Goal: Task Accomplishment & Management: Use online tool/utility

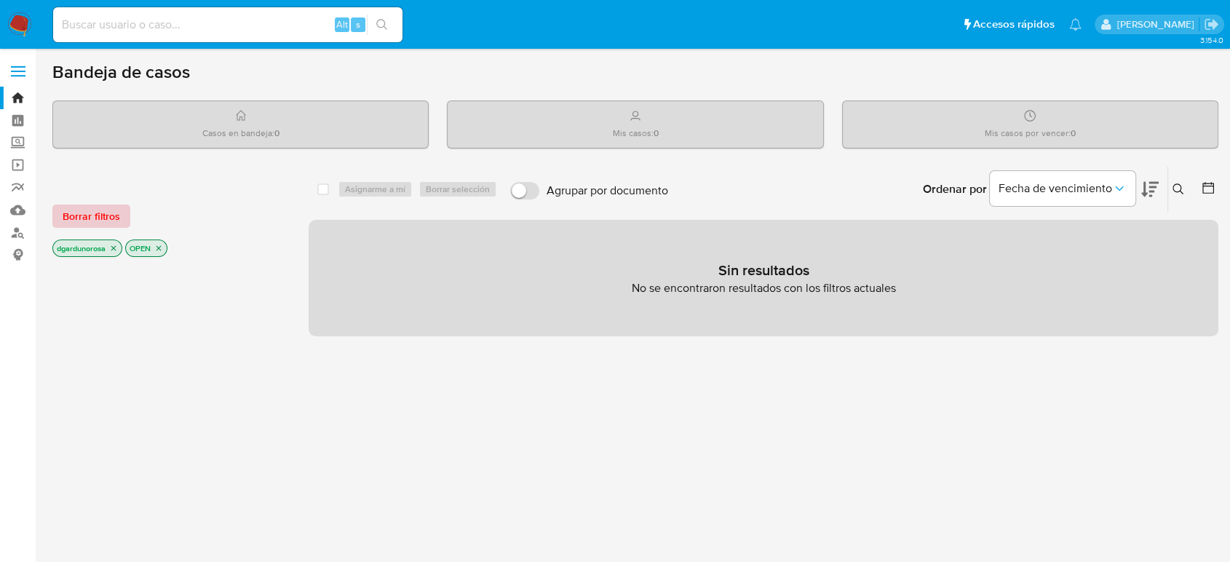
click at [87, 226] on span "Borrar filtros" at bounding box center [91, 216] width 57 height 20
click at [1177, 187] on icon at bounding box center [1178, 191] width 12 height 12
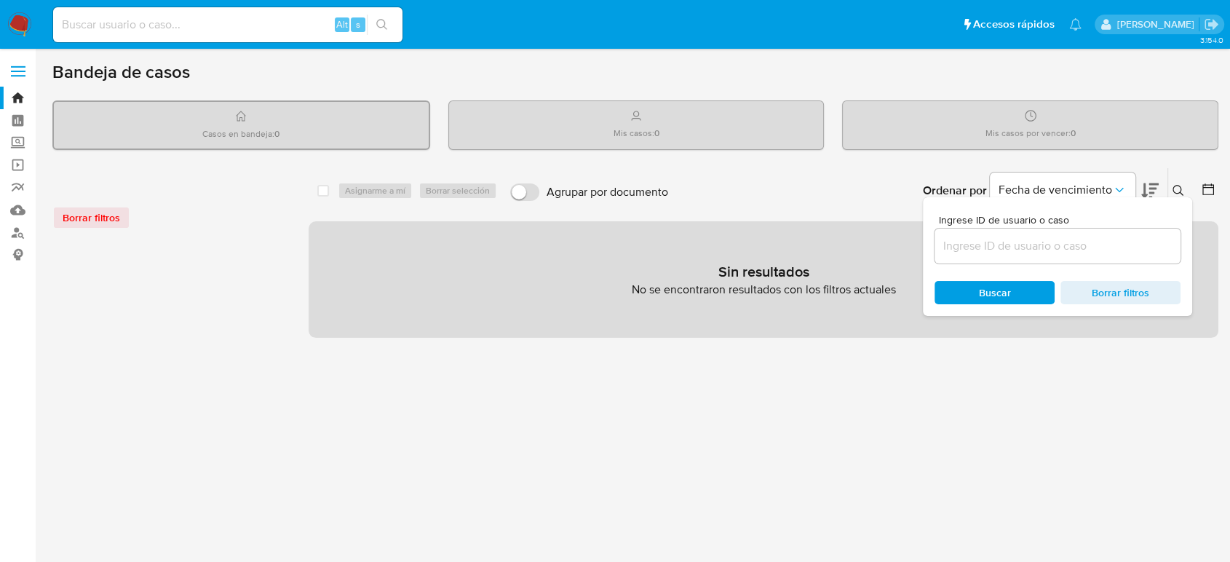
click at [1001, 237] on input at bounding box center [1057, 246] width 246 height 19
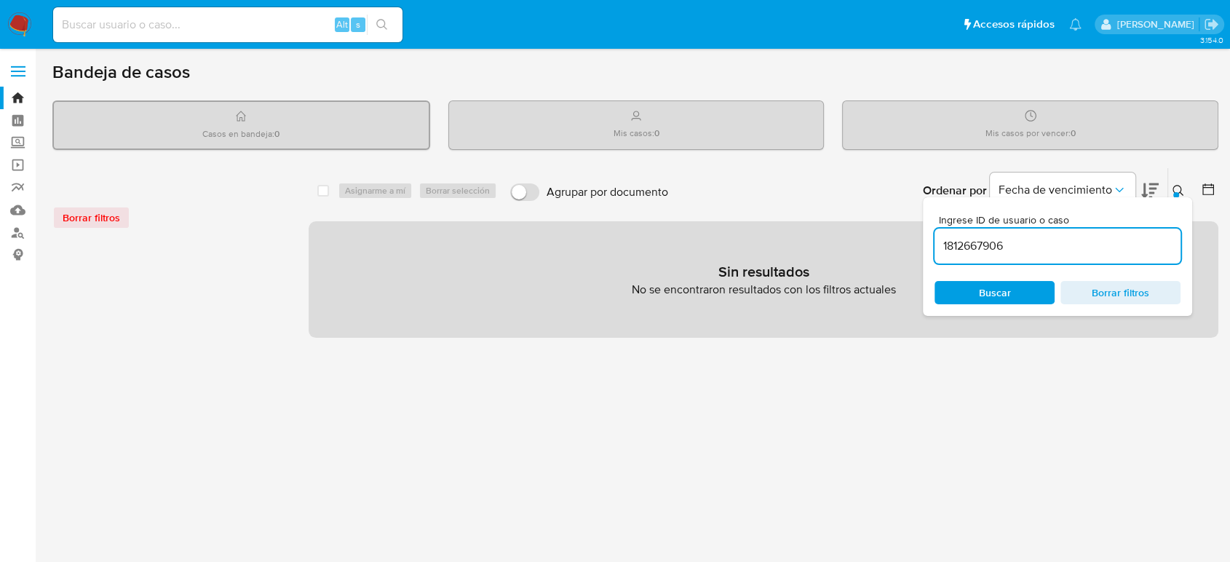
type input "1812667906"
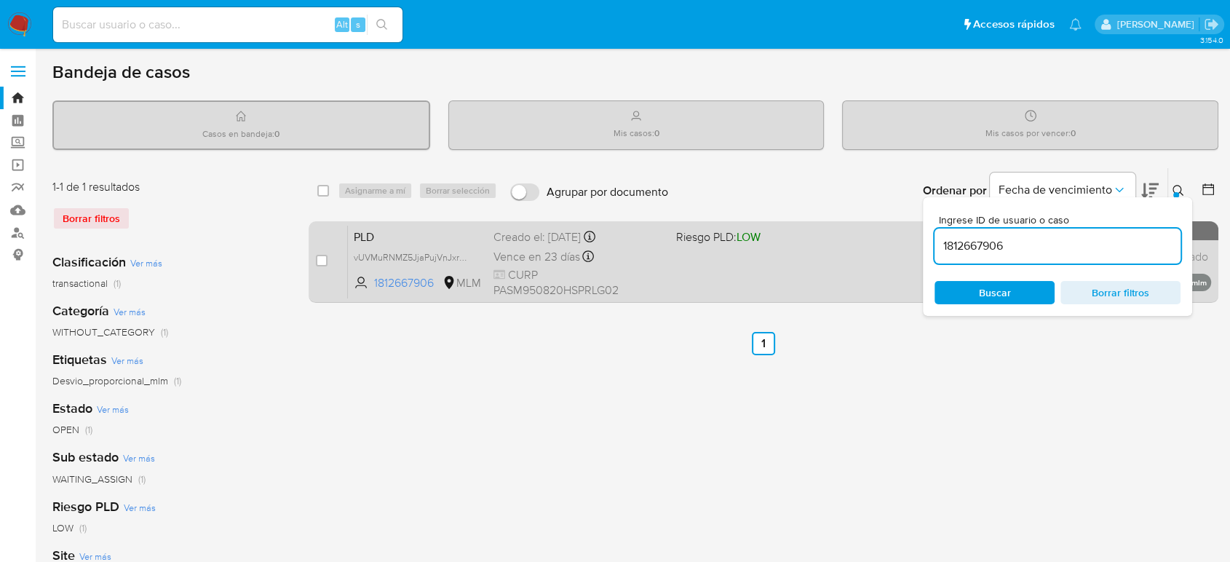
drag, startPoint x: 318, startPoint y: 261, endPoint x: 336, endPoint y: 231, distance: 34.3
click at [319, 261] on input "checkbox" at bounding box center [322, 261] width 12 height 12
checkbox input "true"
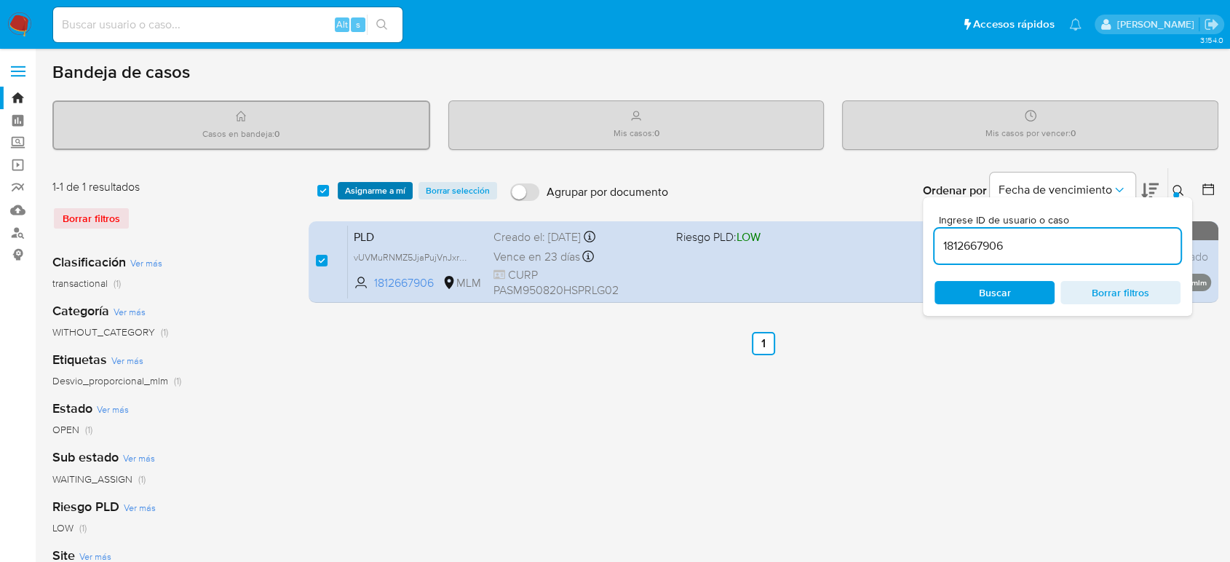
click at [363, 191] on span "Asignarme a mí" at bounding box center [375, 190] width 60 height 15
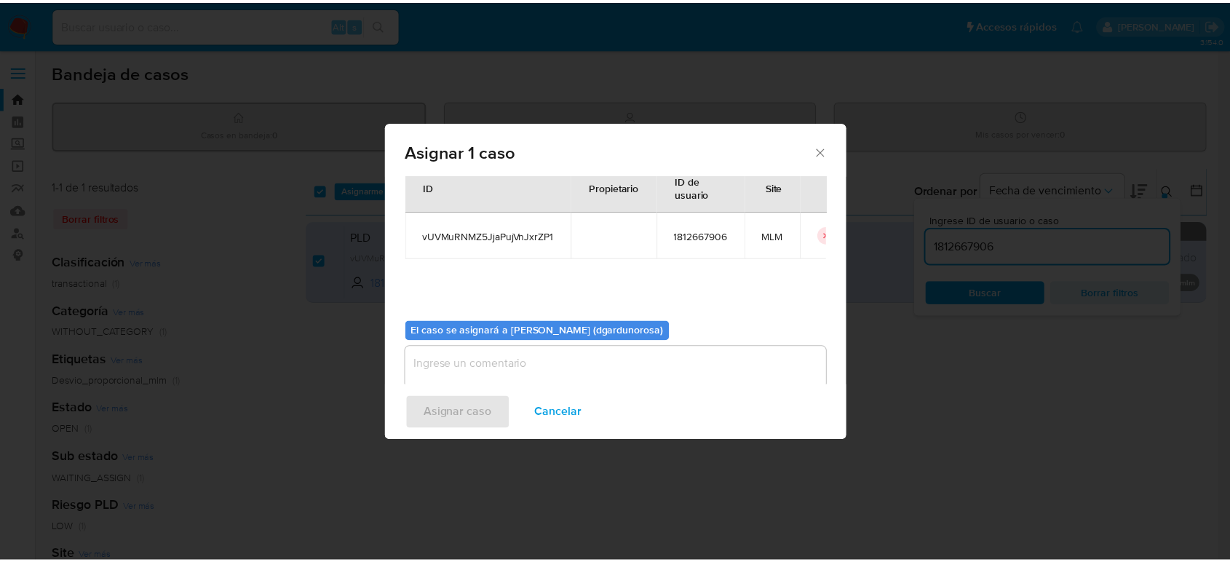
scroll to position [74, 0]
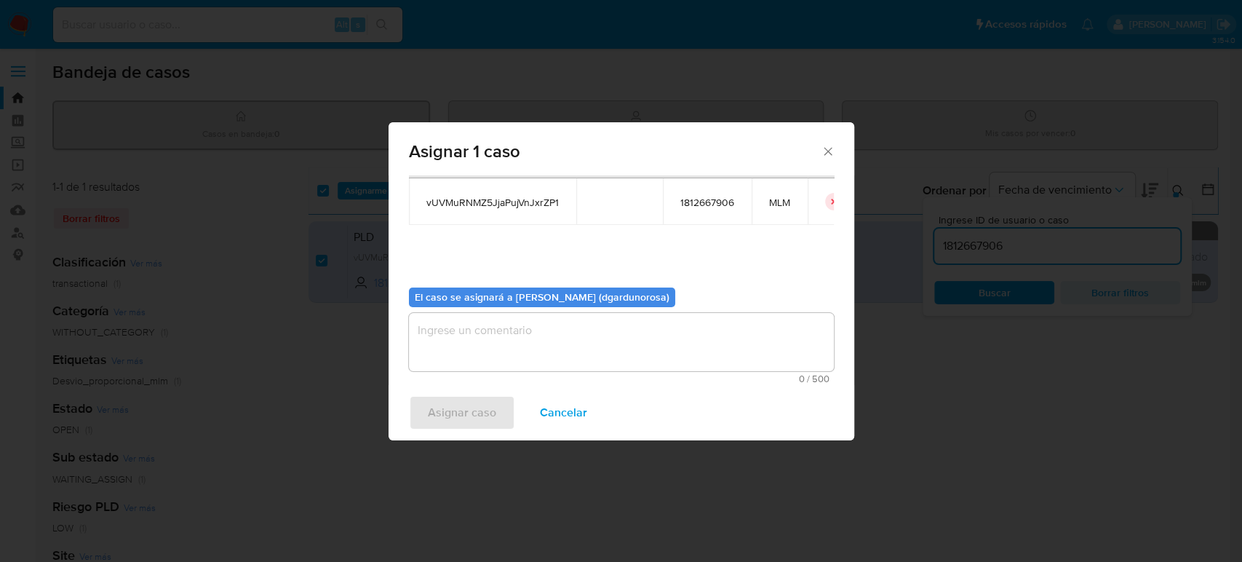
click at [619, 334] on textarea "assign-modal" at bounding box center [621, 342] width 425 height 58
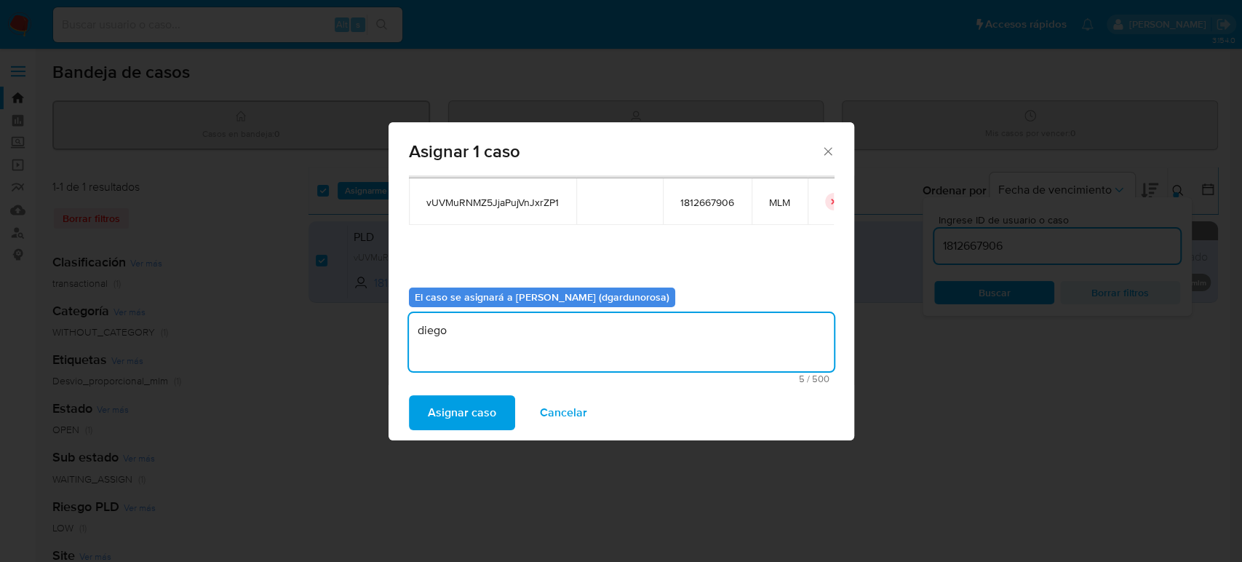
type textarea "diego"
click at [484, 200] on span "vUVMuRNMZ5JjaPujVnJxrZP1" at bounding box center [492, 202] width 132 height 13
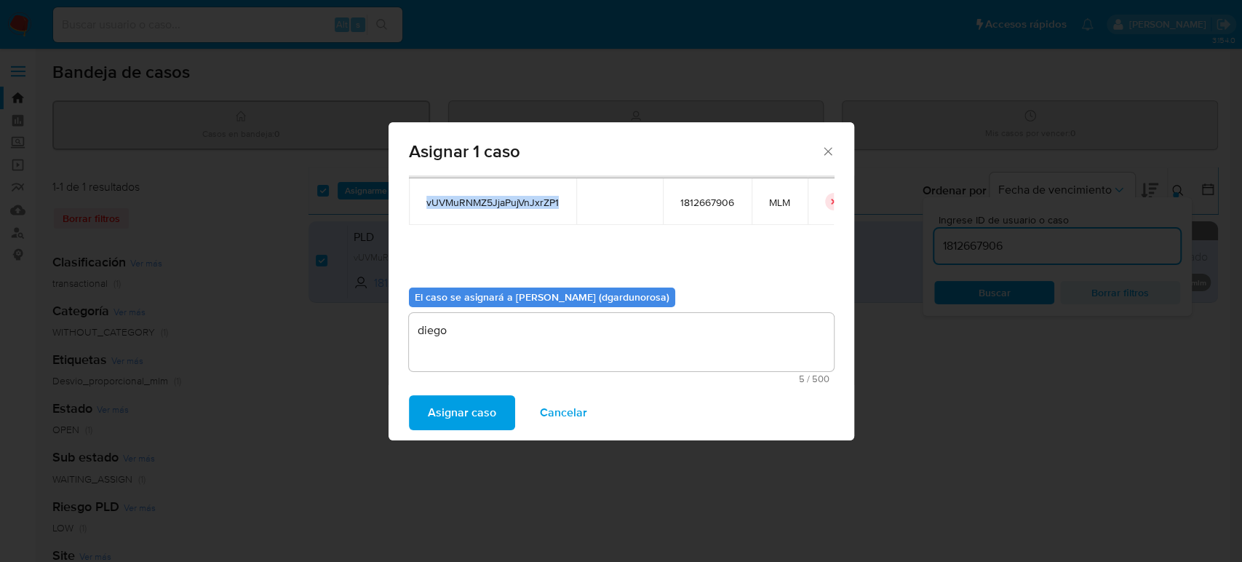
copy span "vUVMuRNMZ5JjaPujVnJxrZP1"
click at [477, 416] on span "Asignar caso" at bounding box center [462, 413] width 68 height 32
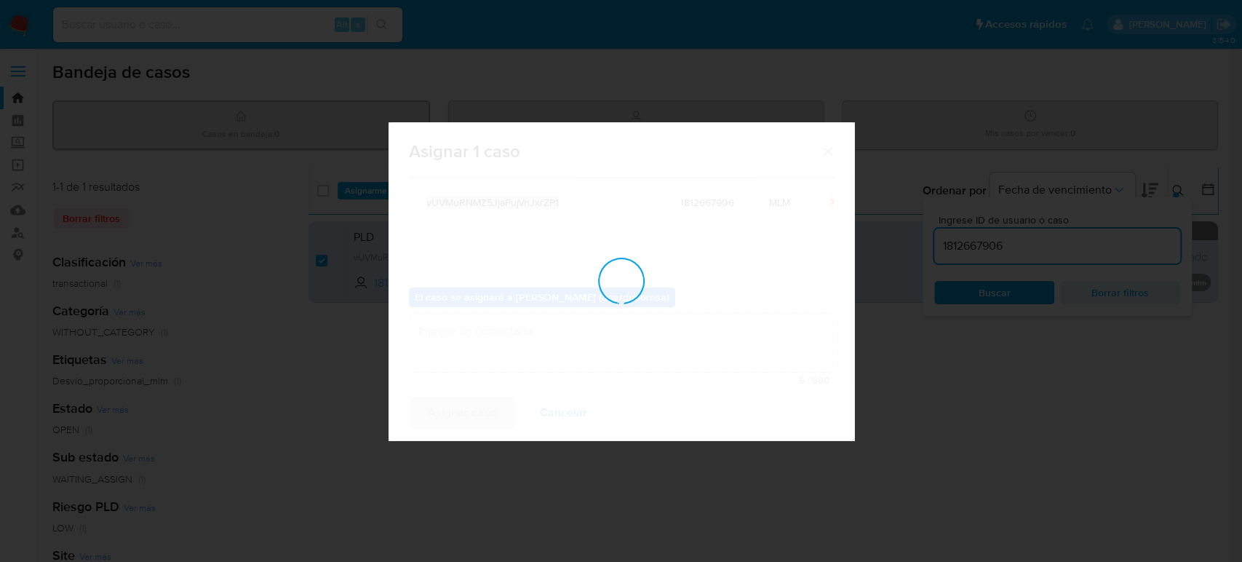
checkbox input "false"
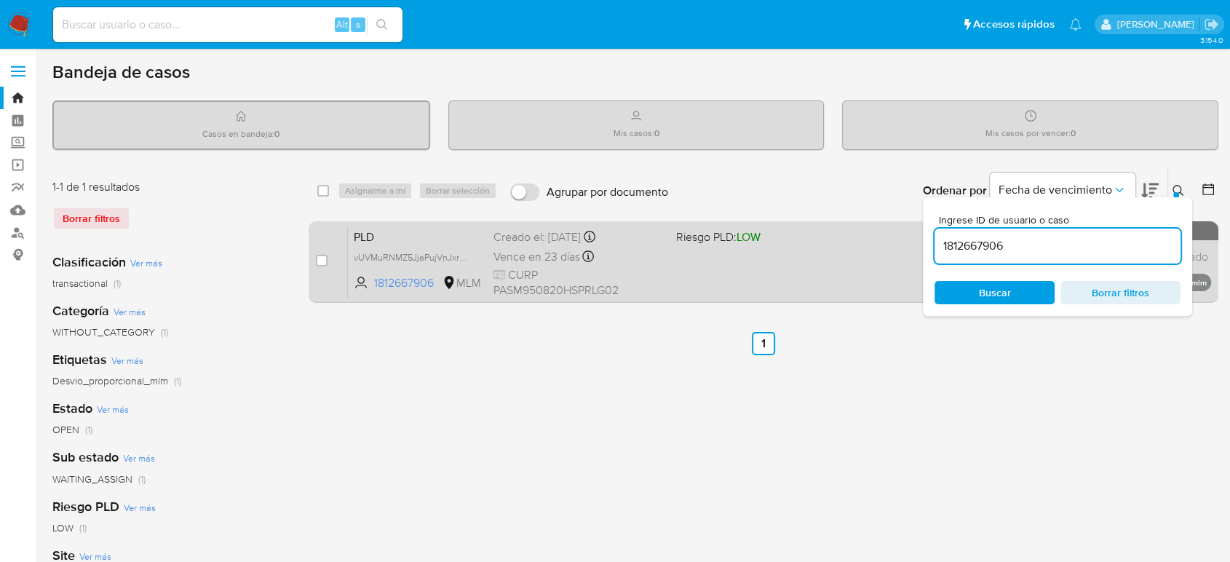
click at [699, 249] on div "PLD vUVMuRNMZ5JjaPujVnJxrZP1 1812667906 MLM Riesgo PLD: LOW Creado el: 12/07/20…" at bounding box center [779, 262] width 863 height 74
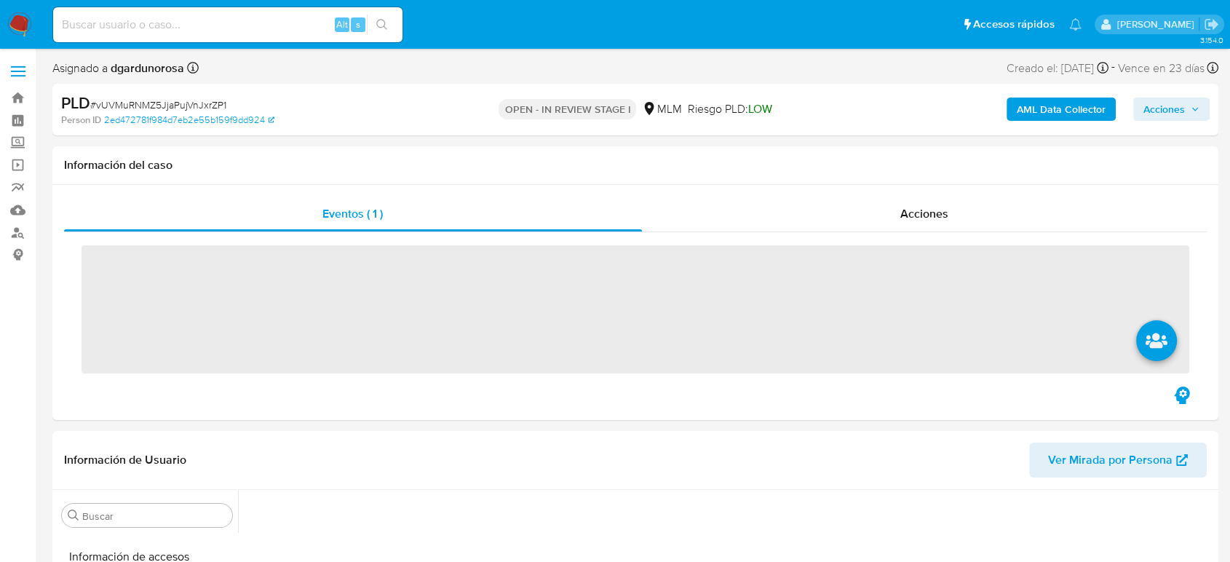
scroll to position [615, 0]
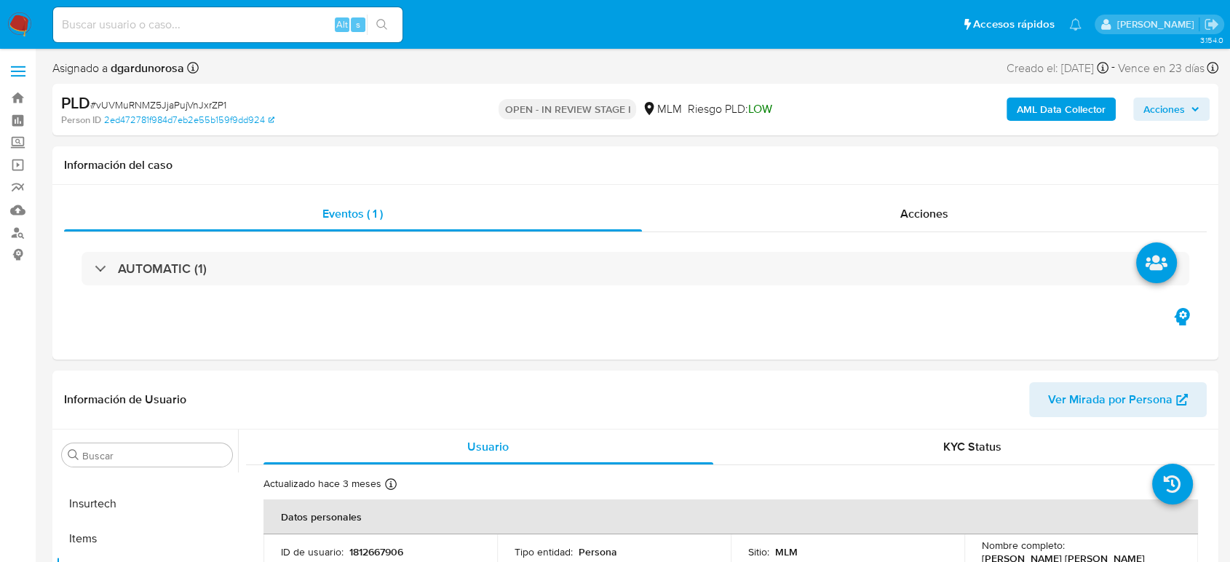
select select "10"
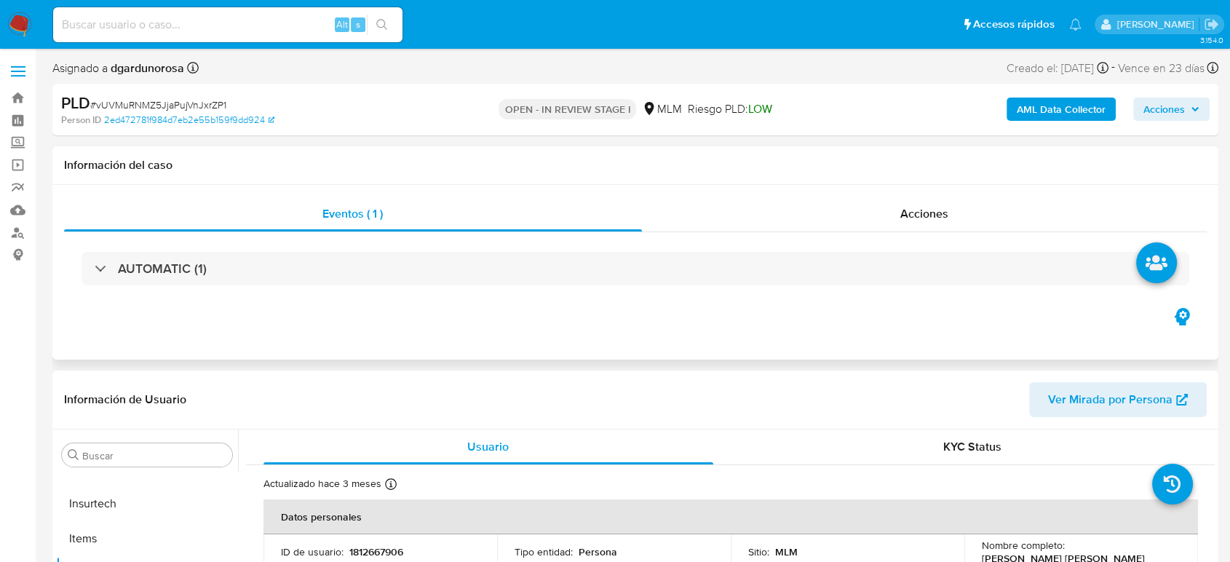
click at [801, 317] on div "Eventos ( 1 ) Acciones AUTOMATIC (1)" at bounding box center [635, 272] width 1166 height 175
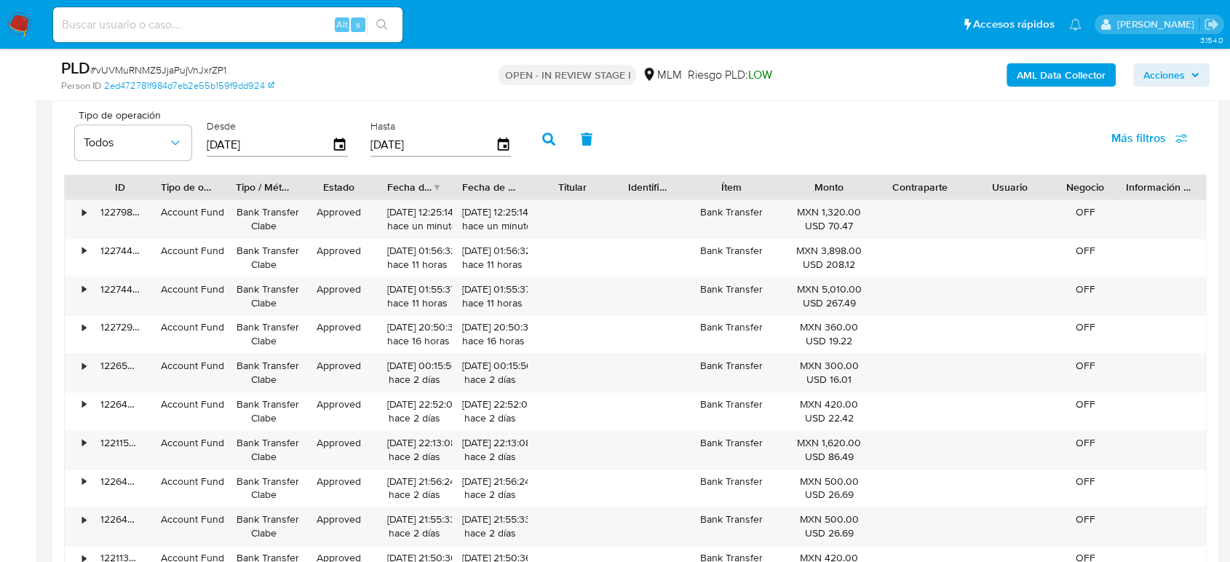
scroll to position [1536, 0]
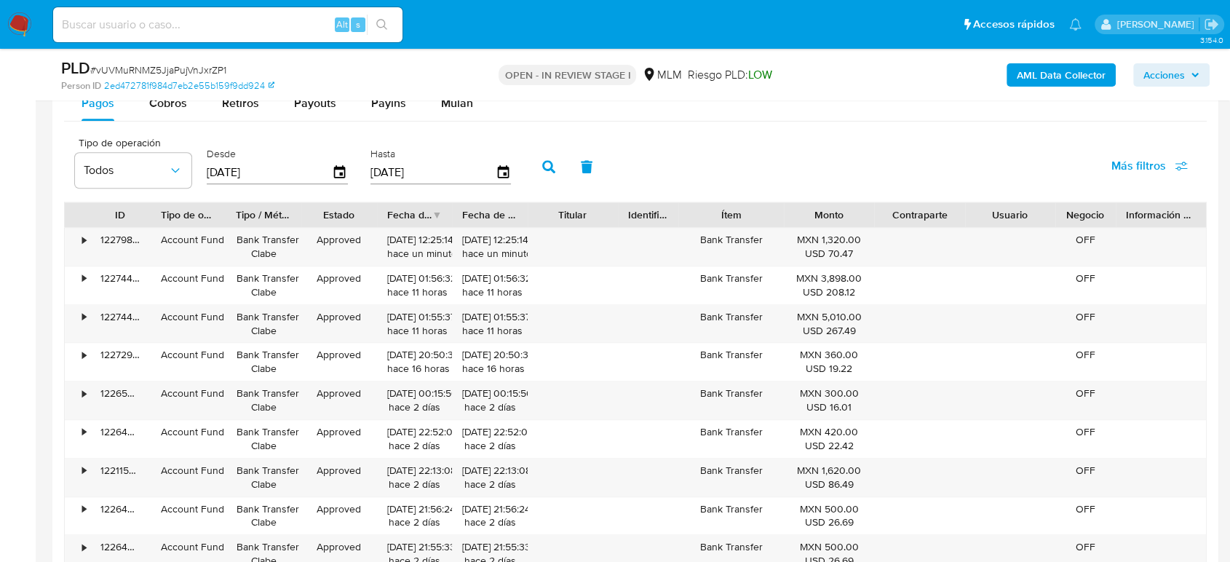
click at [455, 117] on div "Mulan" at bounding box center [457, 103] width 32 height 35
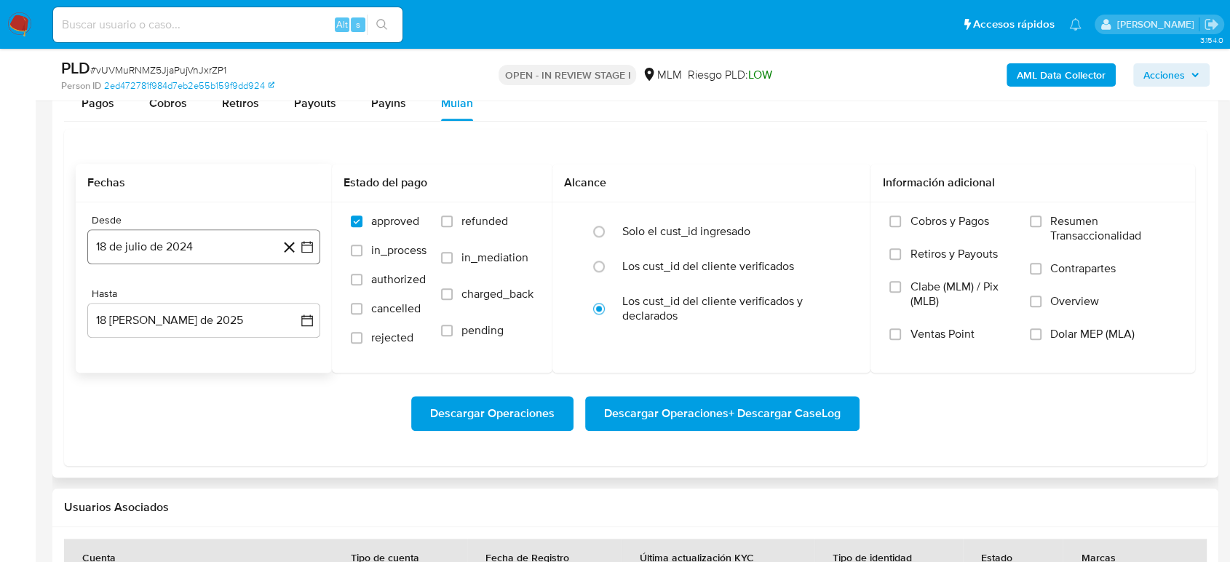
click at [312, 242] on icon "button" at bounding box center [307, 246] width 15 height 15
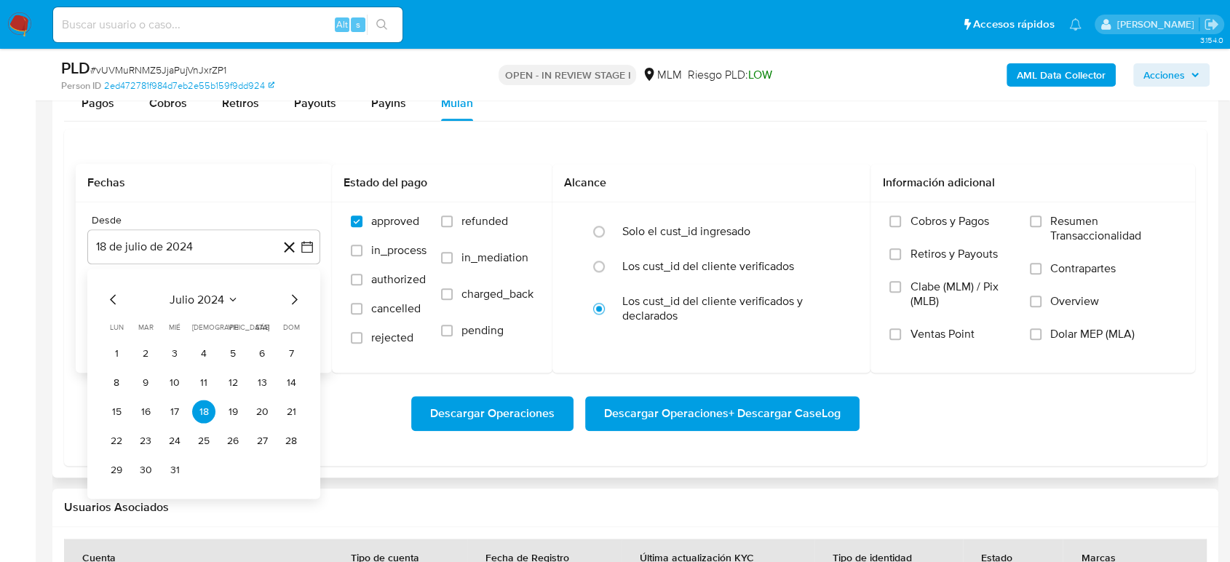
click at [232, 301] on icon "Seleccionar mes y año" at bounding box center [232, 300] width 7 height 4
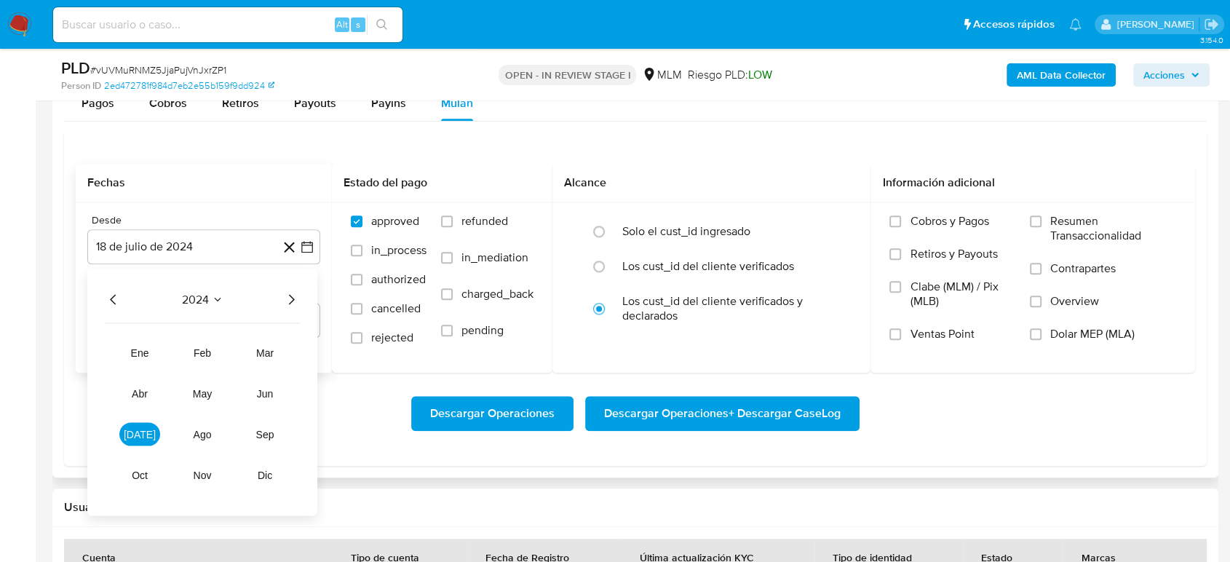
click at [289, 302] on icon "Año siguiente" at bounding box center [290, 298] width 17 height 17
click at [140, 350] on span "ene" at bounding box center [140, 352] width 18 height 12
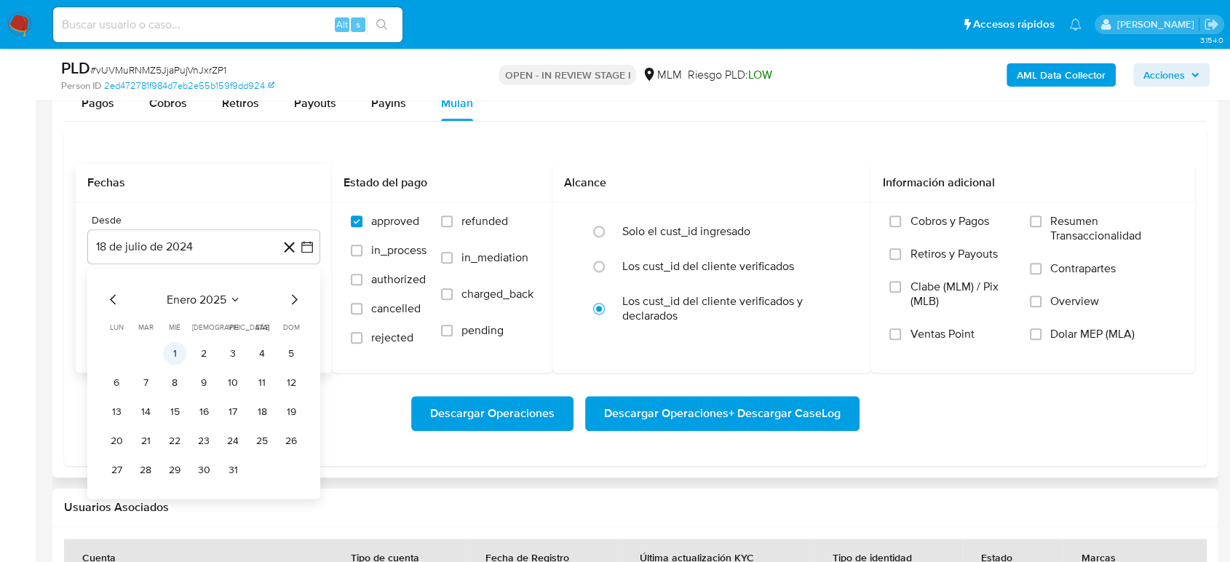
click at [180, 349] on button "1" at bounding box center [174, 352] width 23 height 23
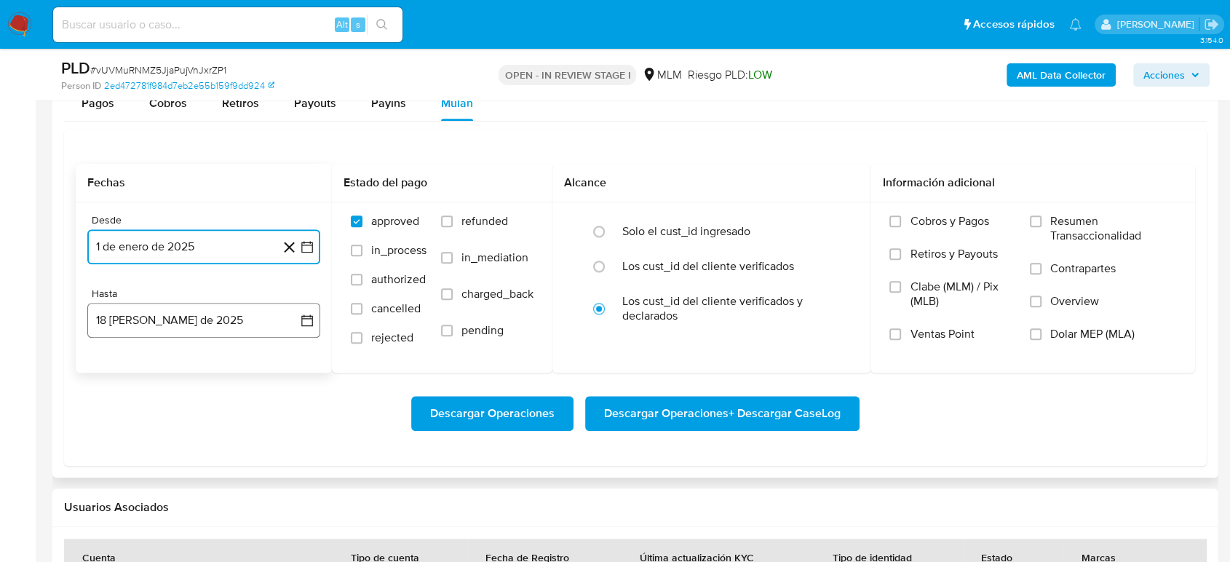
click at [303, 327] on button "18 [PERSON_NAME] de 2025" at bounding box center [203, 320] width 233 height 35
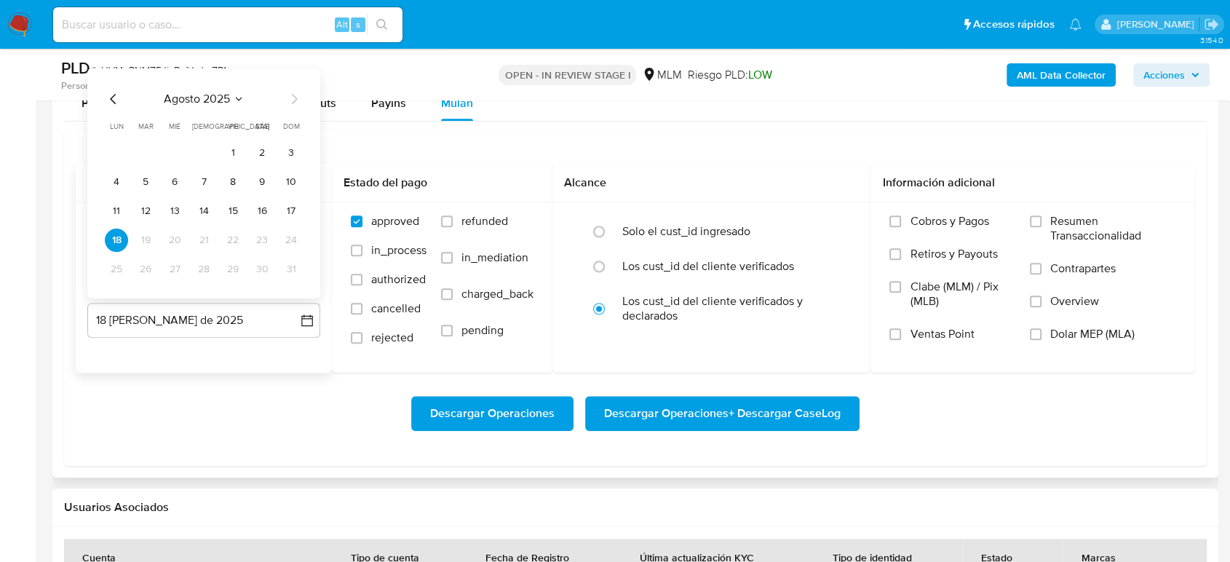
click at [116, 101] on icon "Mes anterior" at bounding box center [113, 98] width 17 height 17
click at [201, 276] on button "31" at bounding box center [203, 269] width 23 height 23
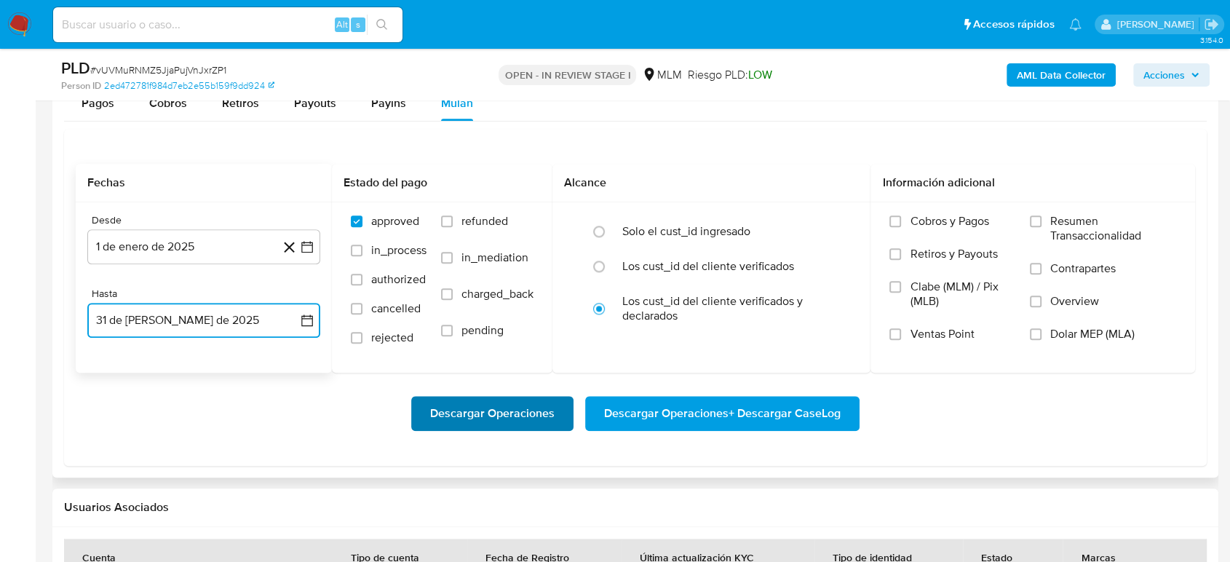
click at [482, 416] on span "Descargar Operaciones" at bounding box center [492, 413] width 124 height 32
